Goal: Task Accomplishment & Management: Manage account settings

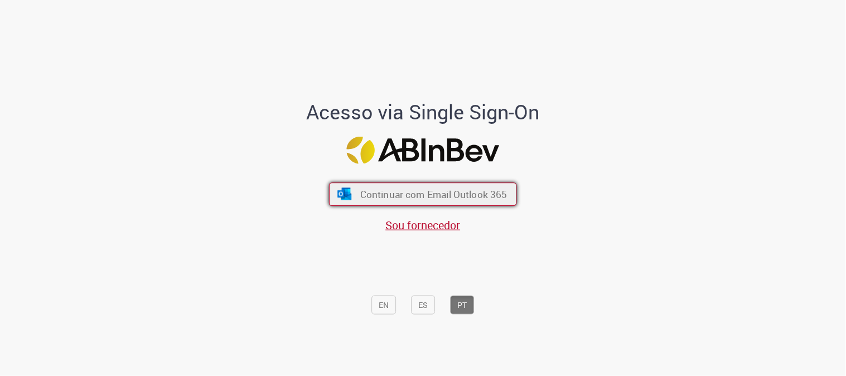
click at [394, 199] on span "Continuar com Email Outlook 365" at bounding box center [433, 194] width 147 height 13
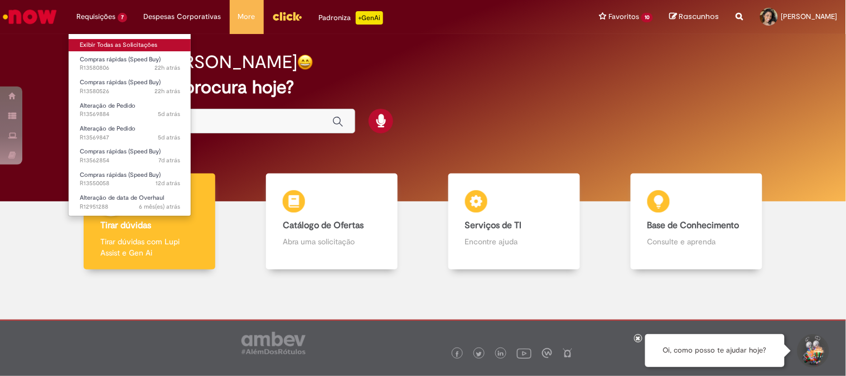
click at [125, 42] on link "Exibir Todas as Solicitações" at bounding box center [130, 45] width 123 height 12
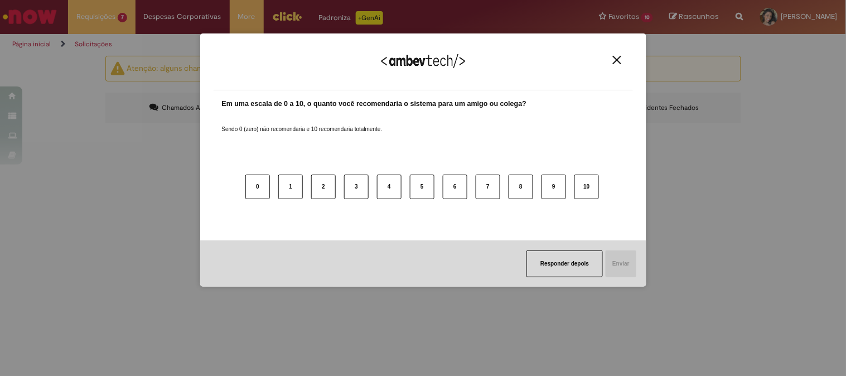
click at [620, 59] on img "Close" at bounding box center [617, 60] width 8 height 8
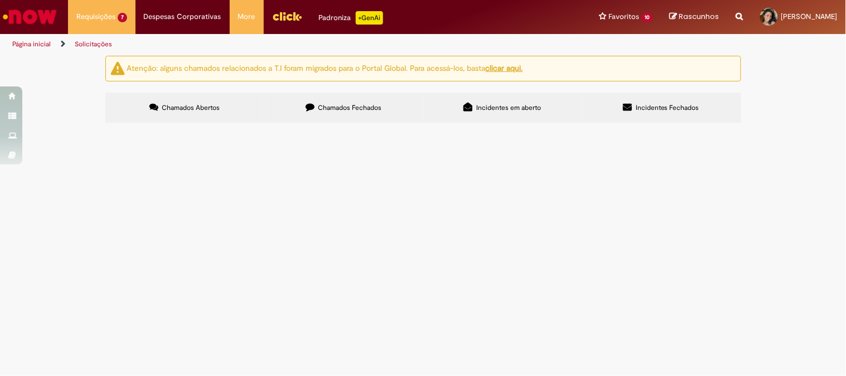
scroll to position [62, 0]
click at [765, 126] on div "Atenção: alguns chamados relacionados a T.I foram migrados para o Portal Global…" at bounding box center [423, 91] width 846 height 70
